Goal: Task Accomplishment & Management: Manage account settings

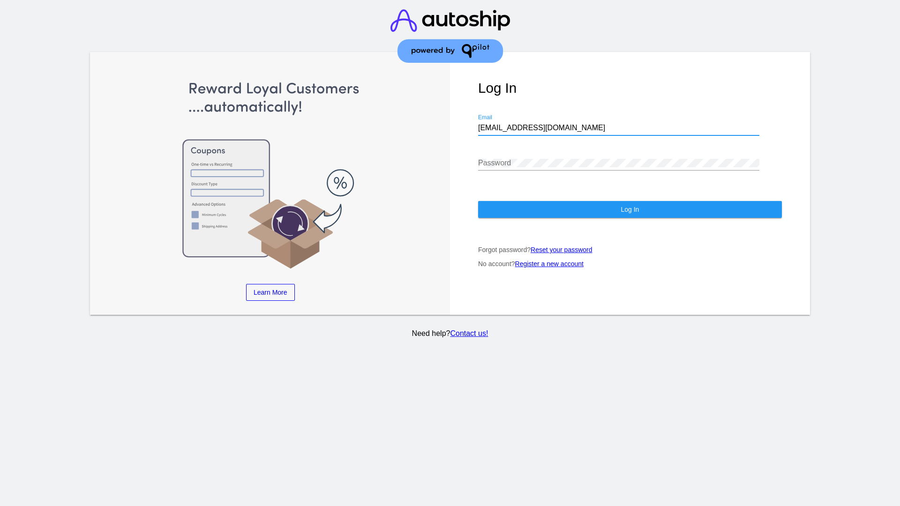
type input "[EMAIL_ADDRESS][DOMAIN_NAME]"
click at [630, 210] on span "Log In" at bounding box center [630, 210] width 18 height 8
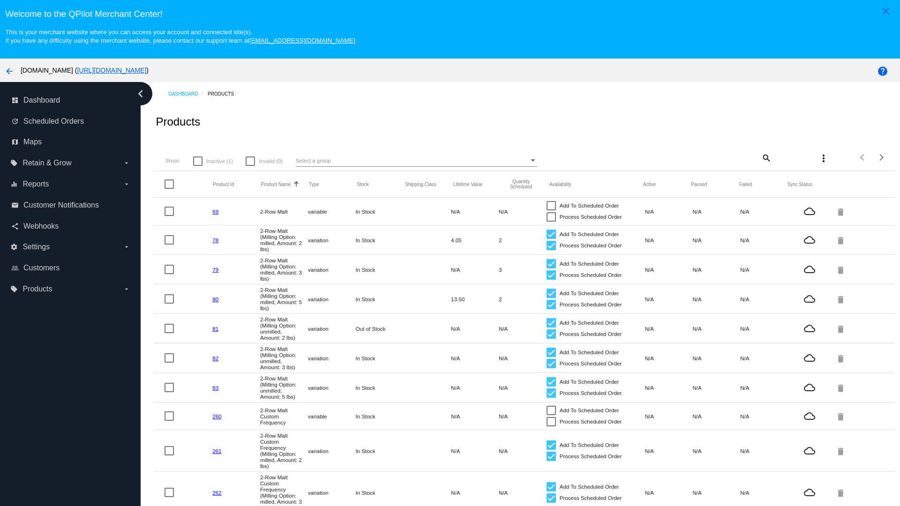
click at [213, 161] on span "Inactive (1)" at bounding box center [219, 161] width 27 height 11
click at [198, 166] on input "Inactive (1)" at bounding box center [197, 166] width 0 height 0
checkbox input "true"
click at [761, 158] on mat-icon "search" at bounding box center [766, 158] width 11 height 15
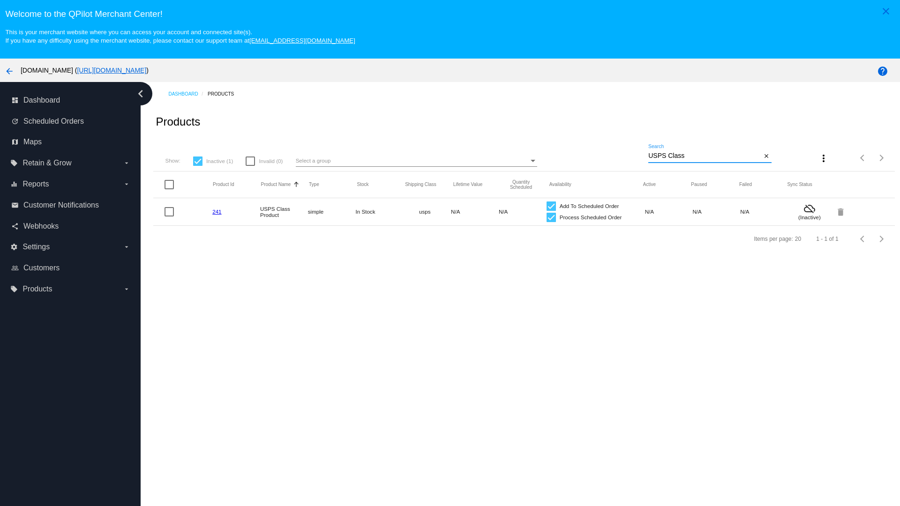
type input "USPS Class"
click at [547, 217] on div at bounding box center [551, 217] width 9 height 9
click at [551, 222] on input "Process Scheduled Order" at bounding box center [551, 222] width 0 height 0
checkbox input "false"
click at [547, 206] on div at bounding box center [551, 206] width 9 height 9
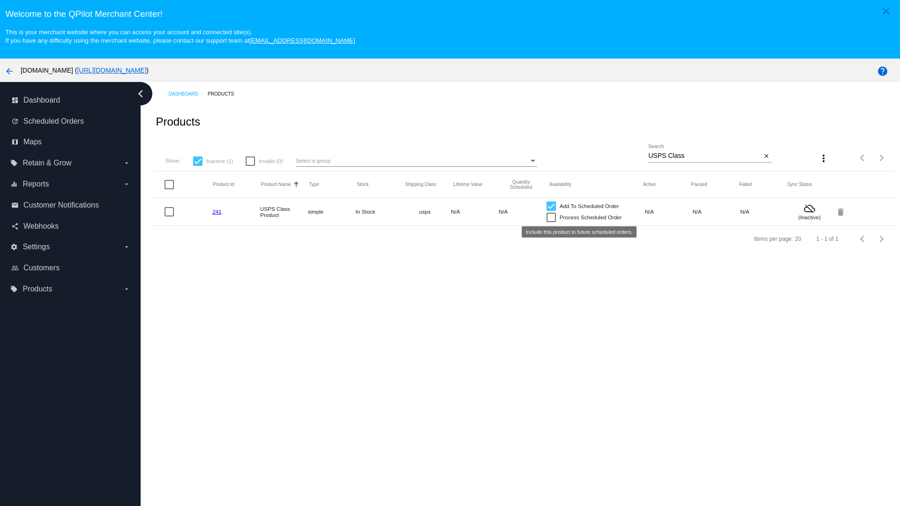
click at [551, 211] on input "Add To Scheduled Order" at bounding box center [551, 211] width 0 height 0
checkbox input "false"
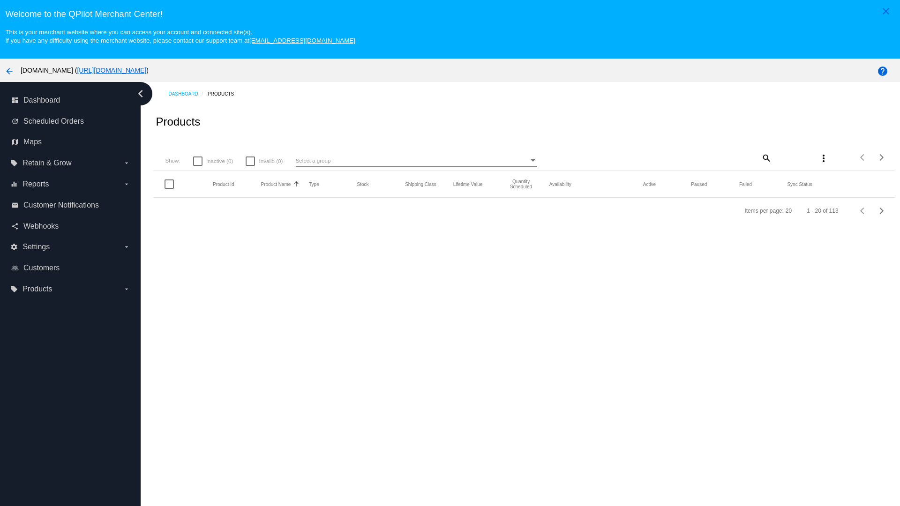
click at [761, 158] on mat-icon "search" at bounding box center [766, 158] width 11 height 15
